Goal: Information Seeking & Learning: Learn about a topic

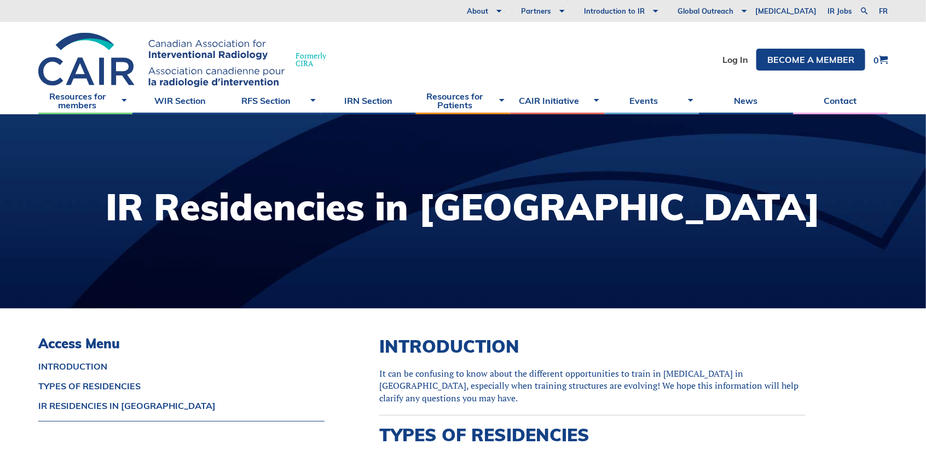
scroll to position [401, 0]
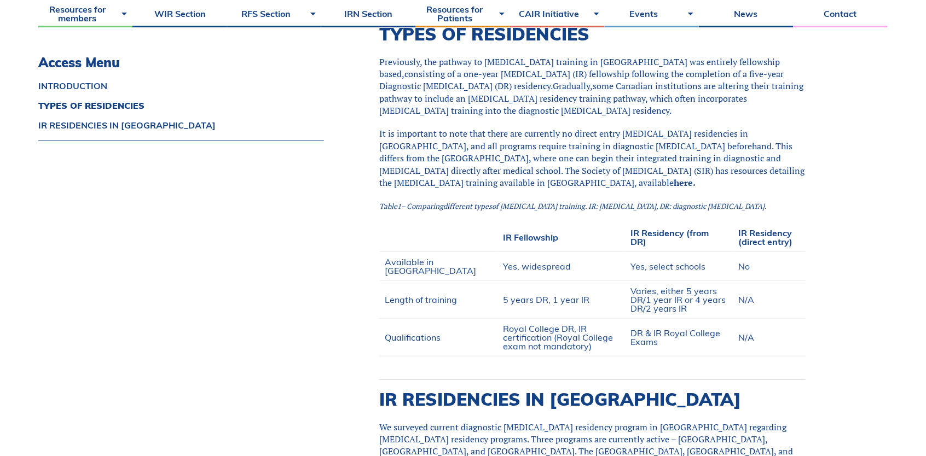
click at [503, 264] on span "Yes, widespread" at bounding box center [537, 266] width 68 height 11
click at [637, 269] on span "Yes, select schools" at bounding box center [668, 266] width 75 height 11
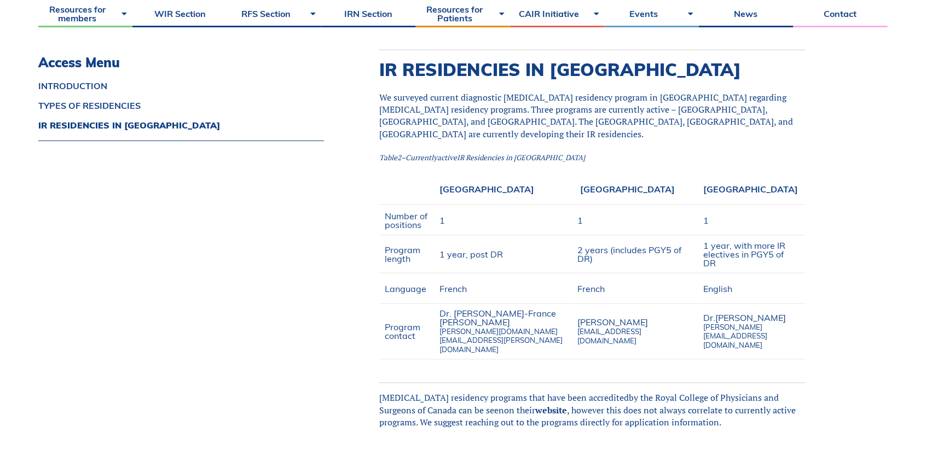
scroll to position [743, 0]
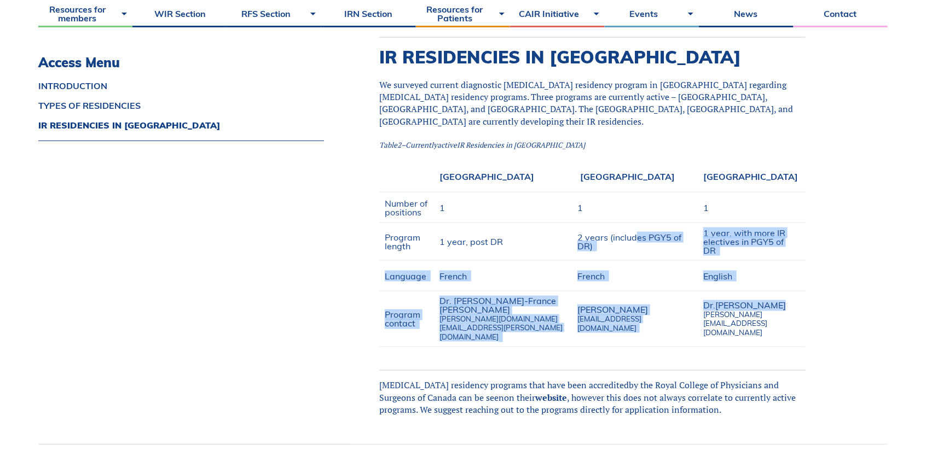
drag, startPoint x: 794, startPoint y: 286, endPoint x: 559, endPoint y: 206, distance: 247.9
click at [595, 223] on tbody "[GEOGRAPHIC_DATA] Number of positions 1 1 1 Program length 1 year, post DR 2 ye…" at bounding box center [592, 254] width 426 height 185
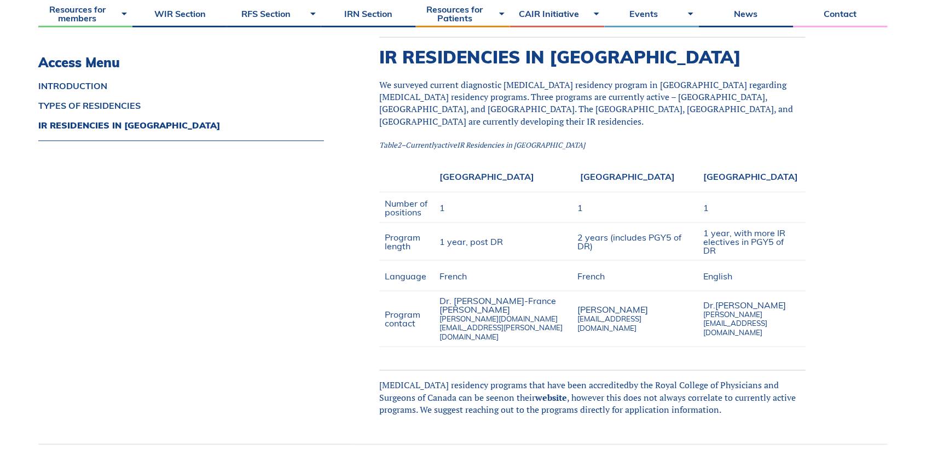
click at [458, 162] on td "[GEOGRAPHIC_DATA]" at bounding box center [504, 177] width 141 height 31
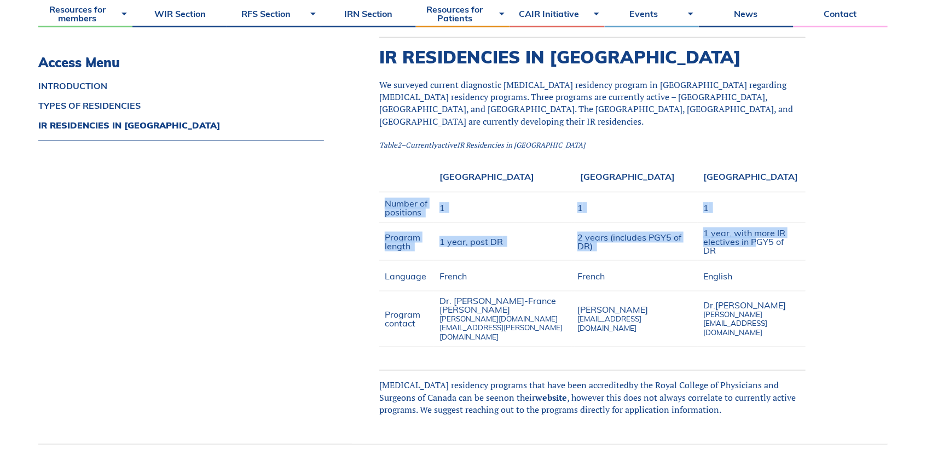
drag, startPoint x: 363, startPoint y: 182, endPoint x: 751, endPoint y: 240, distance: 392.8
click at [748, 240] on tbody "[GEOGRAPHIC_DATA] Number of positions 1 1 1 Program length 1 year, post DR 2 ye…" at bounding box center [592, 254] width 426 height 185
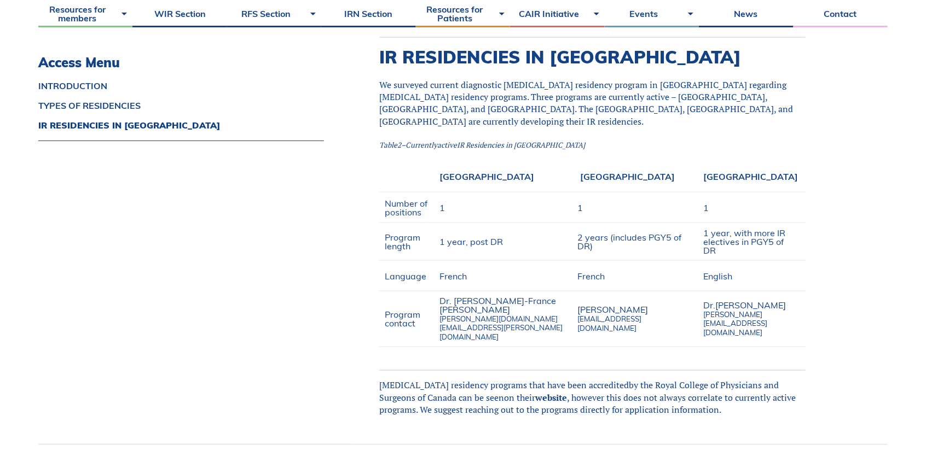
click at [752, 240] on td "1 year, with more IR electives in PGY5 of DR" at bounding box center [751, 242] width 108 height 38
click at [752, 232] on span "1 year, with more IR electives in PGY5 of DR" at bounding box center [744, 242] width 82 height 28
click at [751, 232] on span "1 year, with more IR electives in PGY5 of DR" at bounding box center [744, 242] width 82 height 28
click at [747, 261] on td "English" at bounding box center [751, 276] width 108 height 31
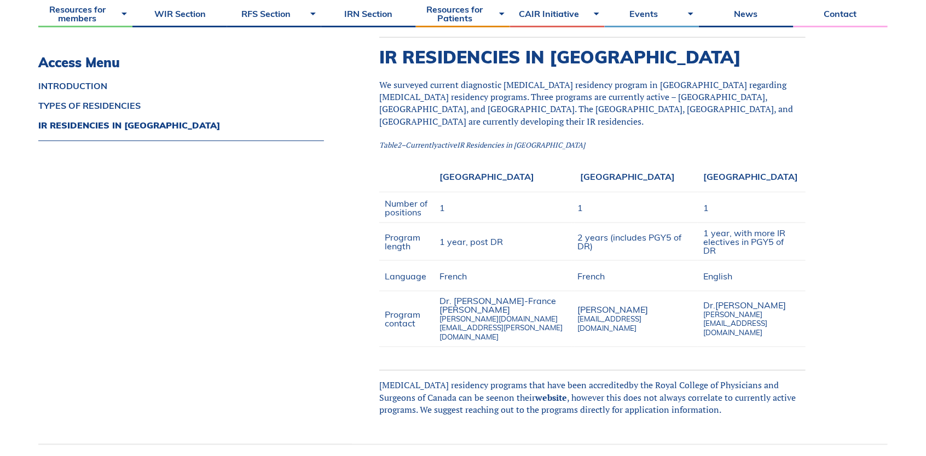
click at [455, 109] on span "We surveyed current diagnostic [MEDICAL_DATA] residency program in [GEOGRAPHIC_…" at bounding box center [586, 103] width 414 height 49
drag, startPoint x: 455, startPoint y: 109, endPoint x: 435, endPoint y: 110, distance: 19.7
click at [455, 110] on span "We surveyed current diagnostic [MEDICAL_DATA] residency program in [GEOGRAPHIC_…" at bounding box center [586, 103] width 414 height 49
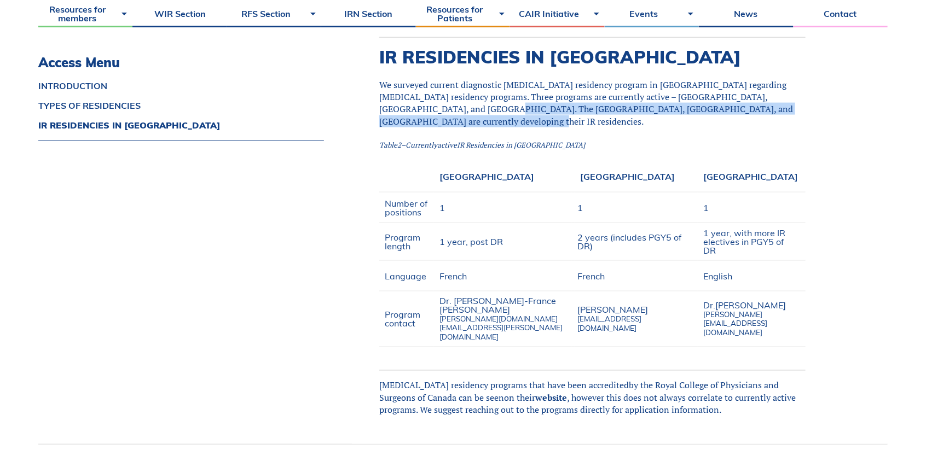
drag, startPoint x: 362, startPoint y: 107, endPoint x: 766, endPoint y: 103, distance: 404.2
click at [759, 103] on span "We surveyed current diagnostic [MEDICAL_DATA] residency program in [GEOGRAPHIC_…" at bounding box center [586, 103] width 414 height 49
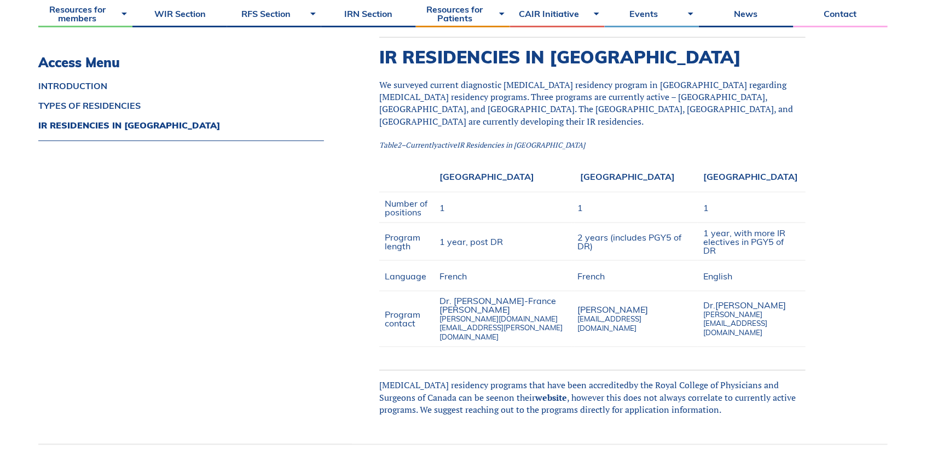
drag, startPoint x: 770, startPoint y: 103, endPoint x: 785, endPoint y: 109, distance: 16.3
click at [772, 106] on p "We surveyed current diagnostic [MEDICAL_DATA] residency program in [GEOGRAPHIC_…" at bounding box center [592, 103] width 426 height 49
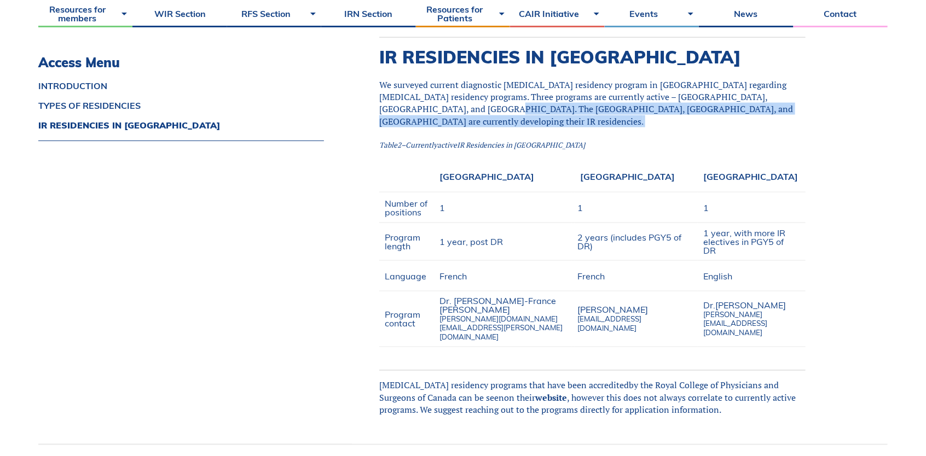
drag, startPoint x: 789, startPoint y: 108, endPoint x: 350, endPoint y: 106, distance: 439.8
click at [352, 106] on div "INTRODUCTION It can be confusing to know about the different opportunities to t…" at bounding box center [620, 4] width 536 height 879
